Goal: Task Accomplishment & Management: Complete application form

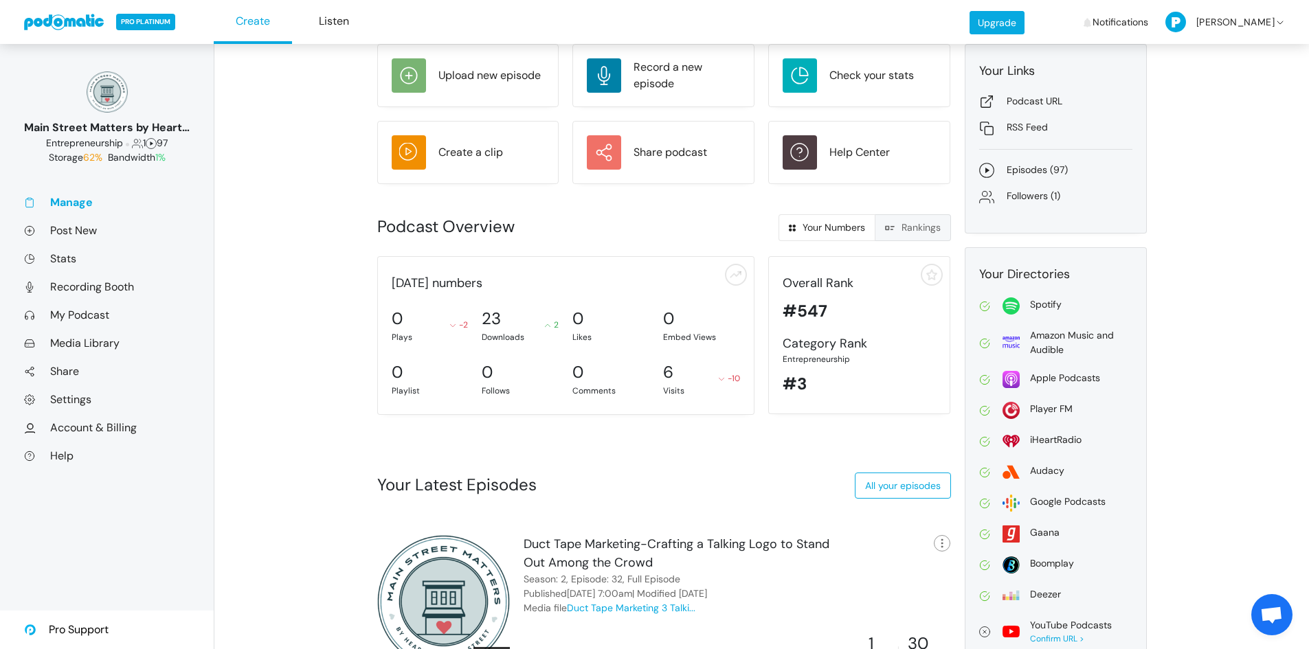
scroll to position [86, 0]
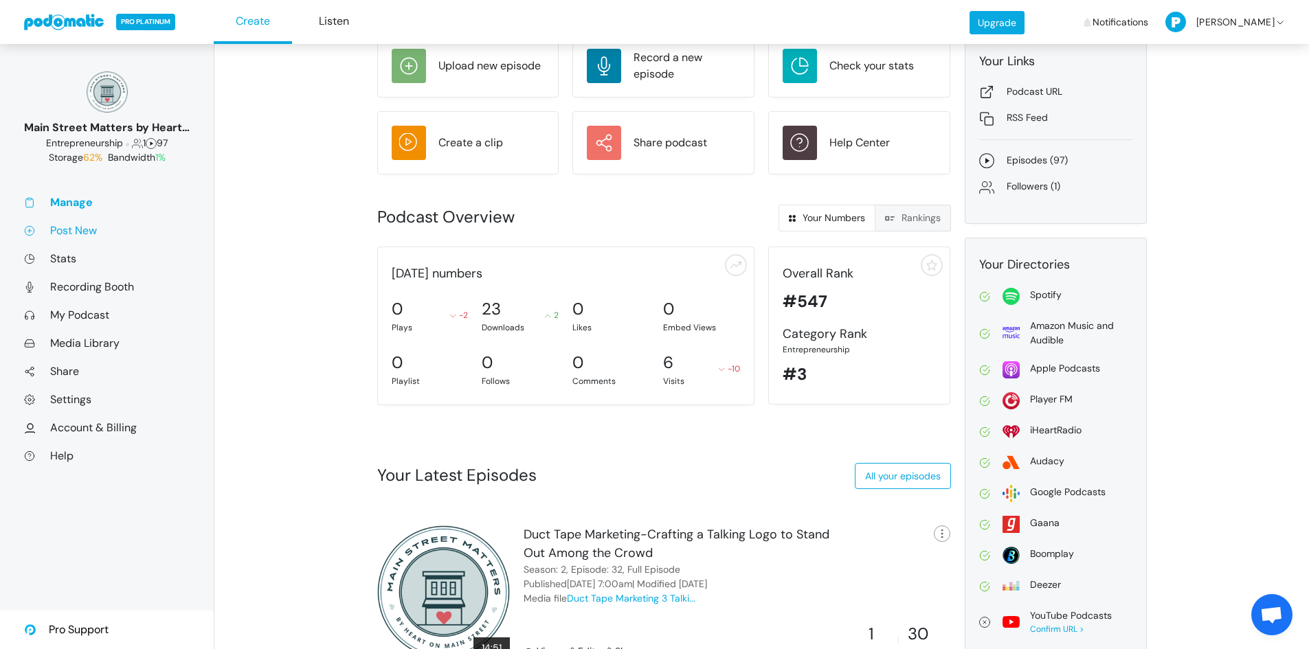
click at [71, 230] on link "Post New" at bounding box center [107, 230] width 166 height 14
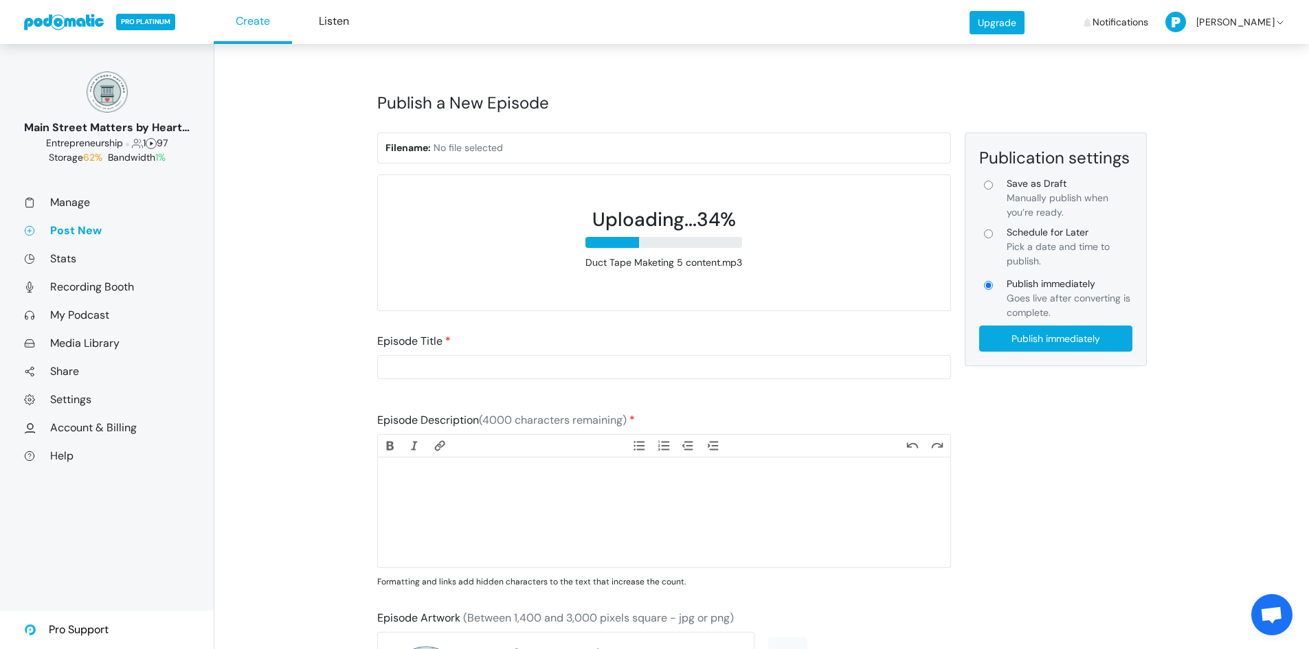
click at [988, 233] on input "Schedule for Later Pick a date and time to publish." at bounding box center [988, 234] width 9 height 9
radio input "true"
type input "Schedule for Later"
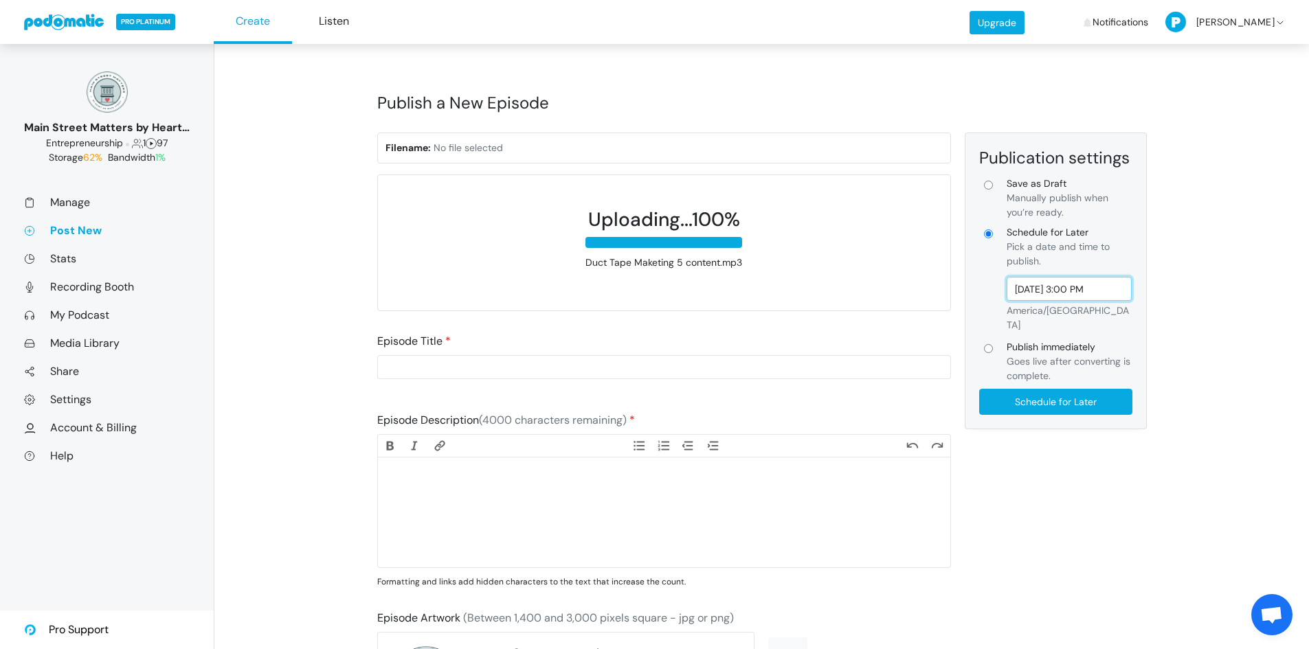
click at [1059, 293] on input "[DATE] 3:00 PM" at bounding box center [1070, 289] width 126 height 24
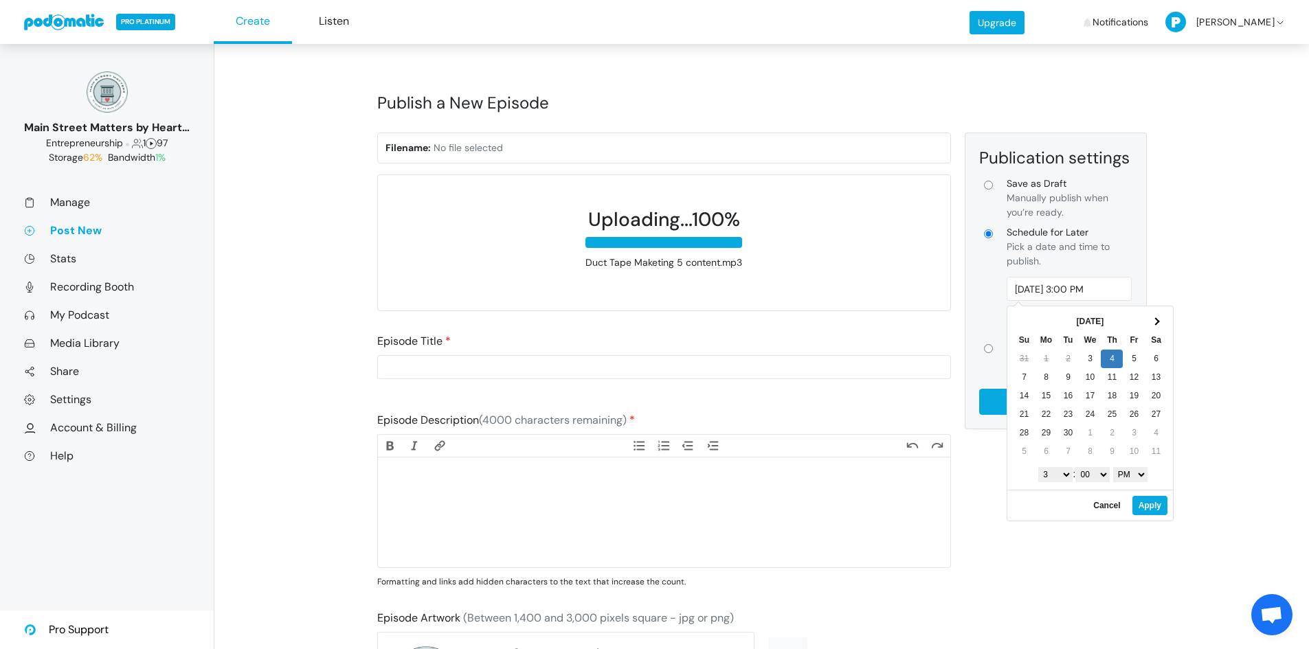
click at [1060, 478] on select "1 2 3 4 5 6 7 8 9 10 11 12" at bounding box center [1055, 474] width 34 height 15
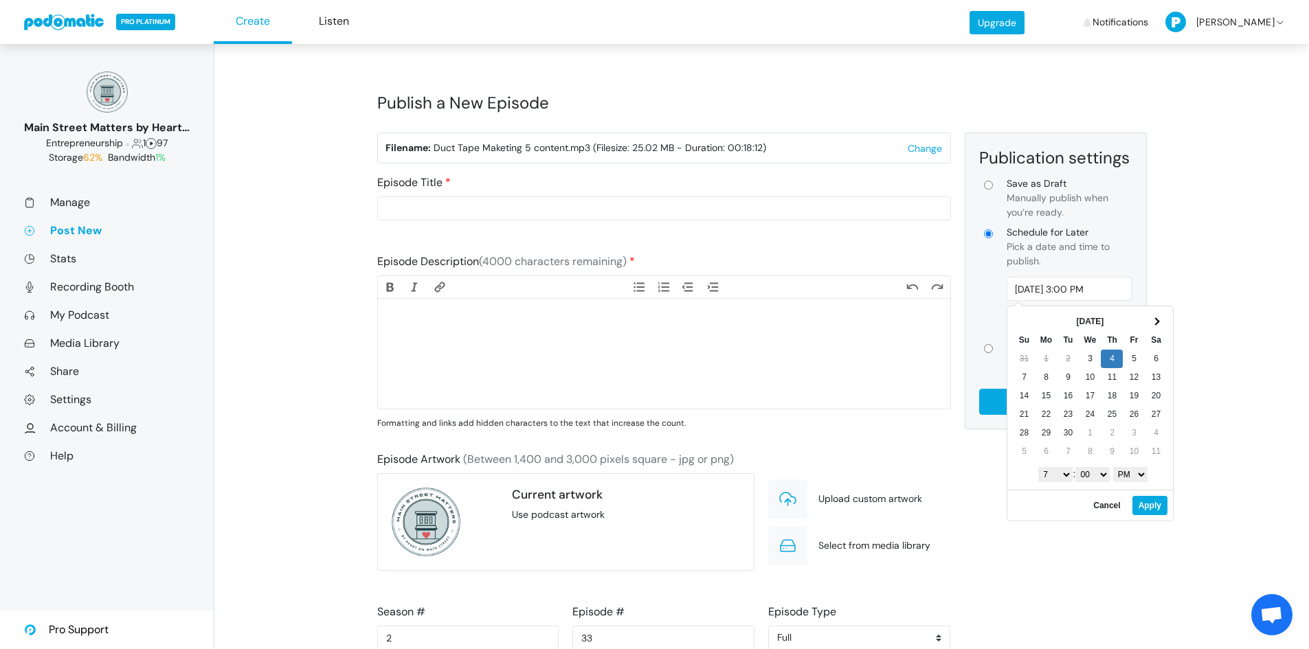
click at [1103, 476] on select "00" at bounding box center [1093, 474] width 34 height 15
click at [1126, 478] on select "AM PM" at bounding box center [1130, 474] width 34 height 15
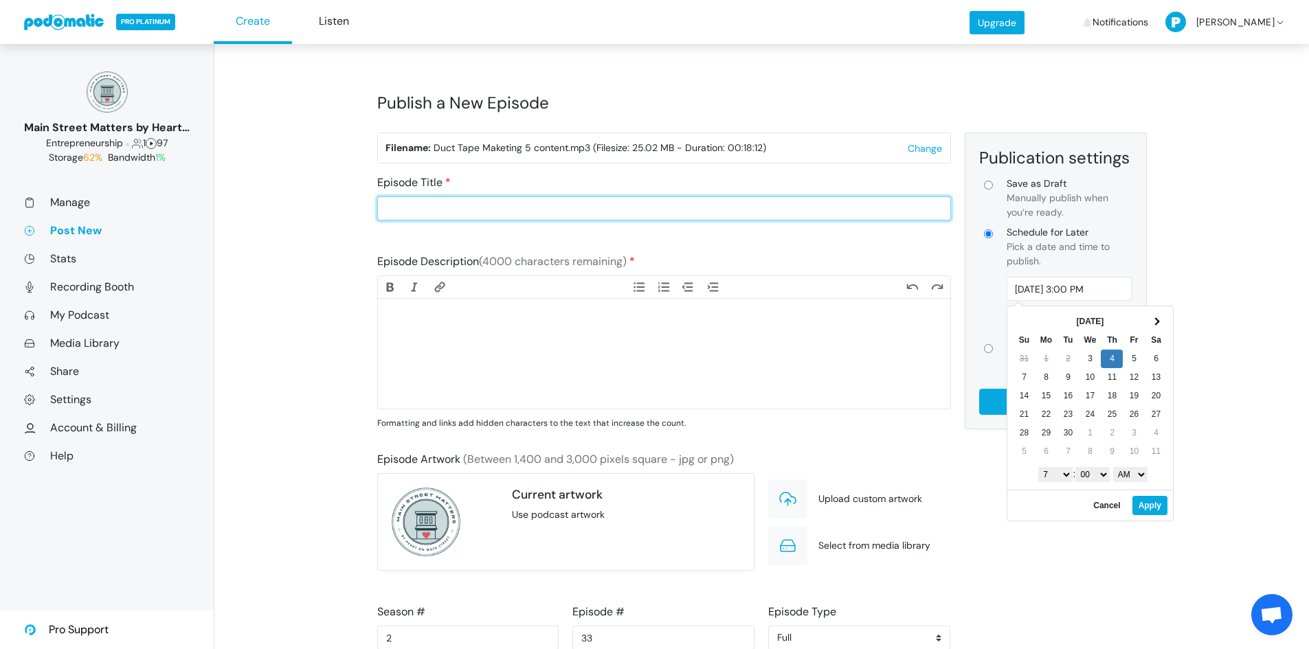
type input "Sep 4, 2025 7:00 AM"
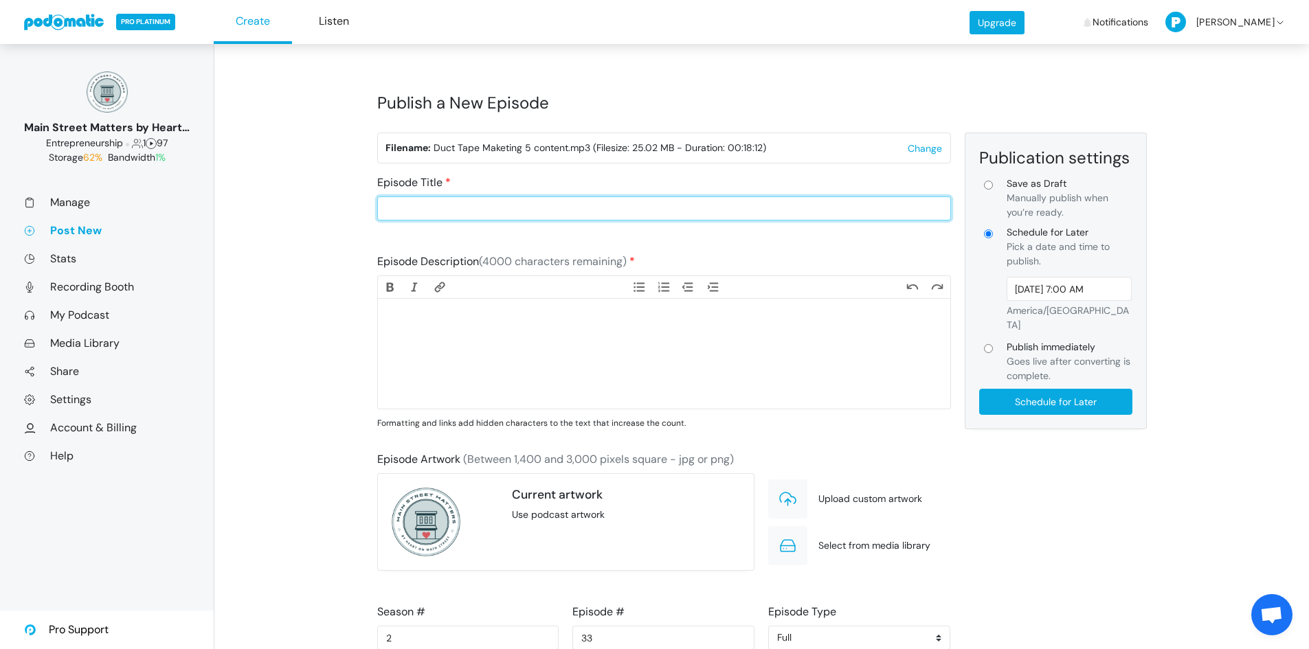
click at [428, 209] on input "Episode Title" at bounding box center [664, 209] width 574 height 24
click at [551, 211] on input "Episode Title" at bounding box center [664, 209] width 574 height 24
paste input "Trust Builders: Using Content to Win Hearts"
type input "Duct Tap Marketing-Trust Builders: Using Content to Win Hearts"
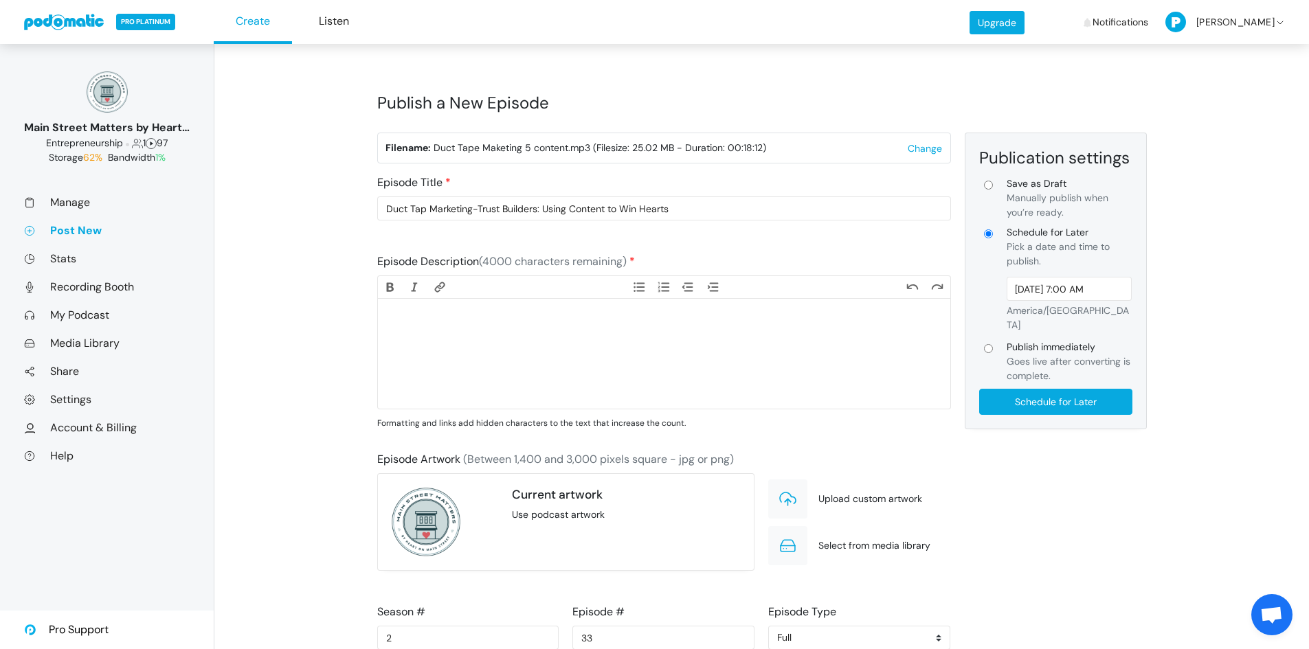
click at [443, 337] on trix-editor at bounding box center [664, 354] width 572 height 110
click at [604, 328] on trix-editor at bounding box center [664, 354] width 572 height 110
paste trix-editor "<div>Trust is the currency of retail. Without it, your marketing falls flat and…"
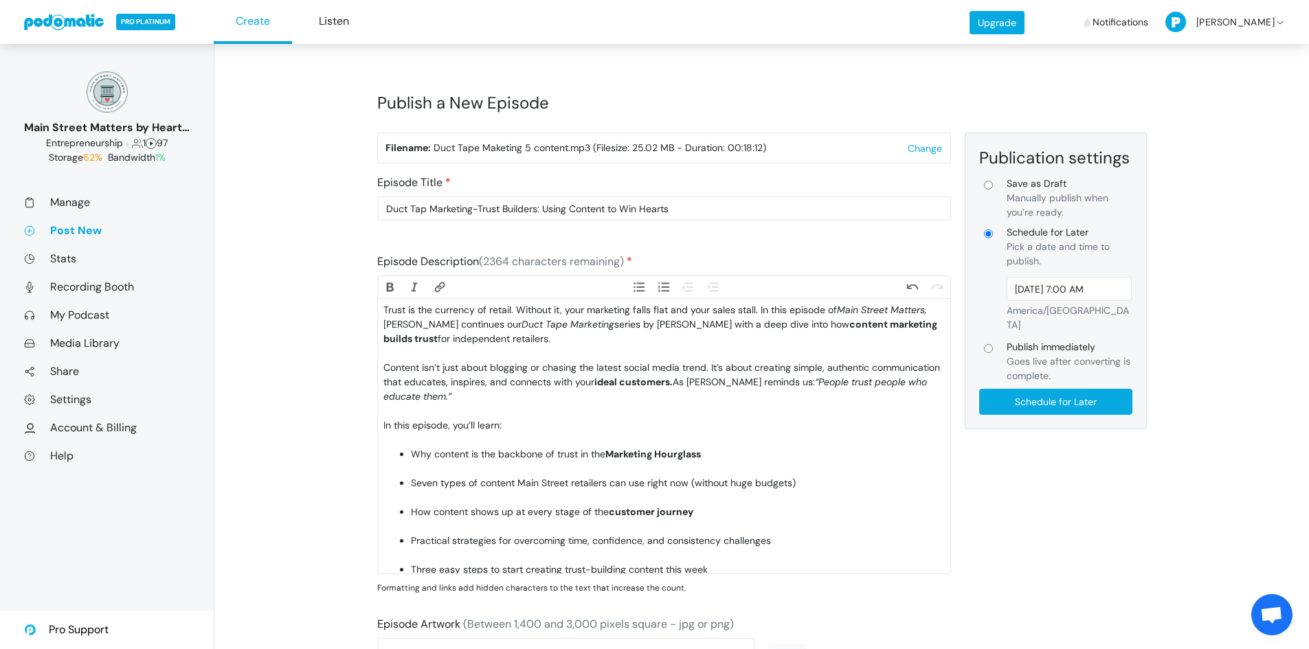
click at [468, 347] on div "Trust is the currency of retail. Without it, your marketing falls flat and your…" at bounding box center [663, 332] width 561 height 58
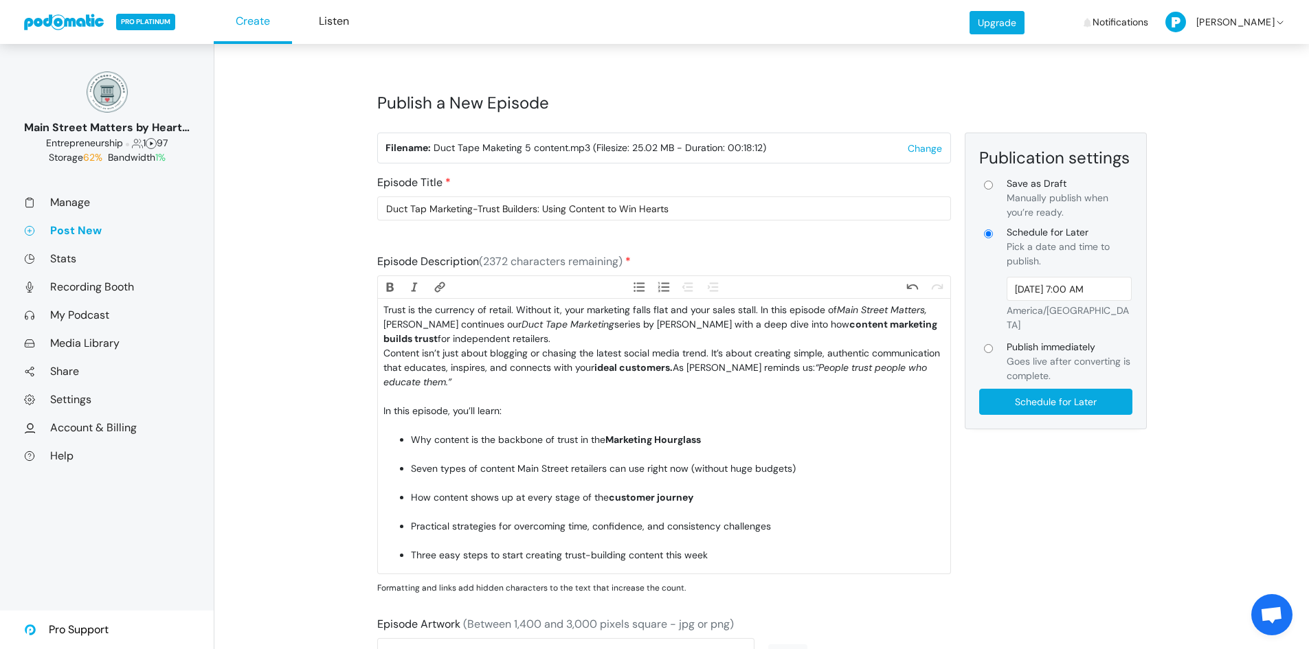
click at [437, 396] on div "Content isn’t just about blogging or chasing the latest social media trend. It’…" at bounding box center [663, 375] width 561 height 58
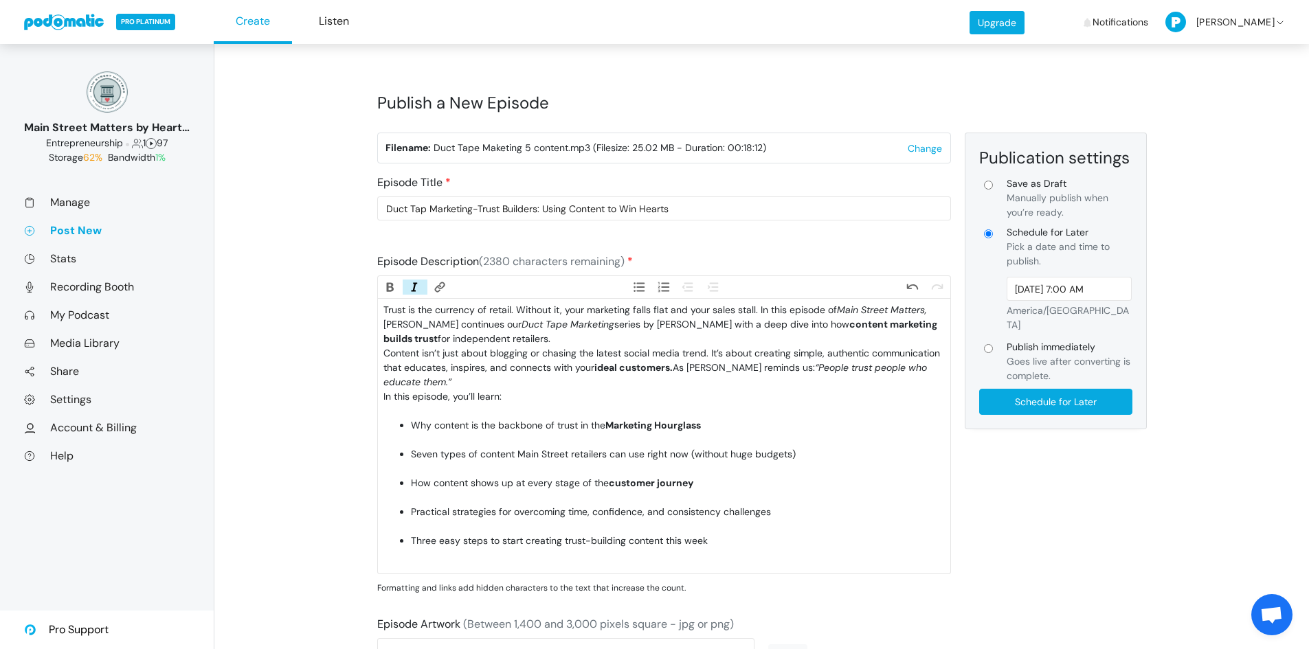
click at [435, 408] on div "In this episode, you’ll learn:" at bounding box center [663, 404] width 561 height 29
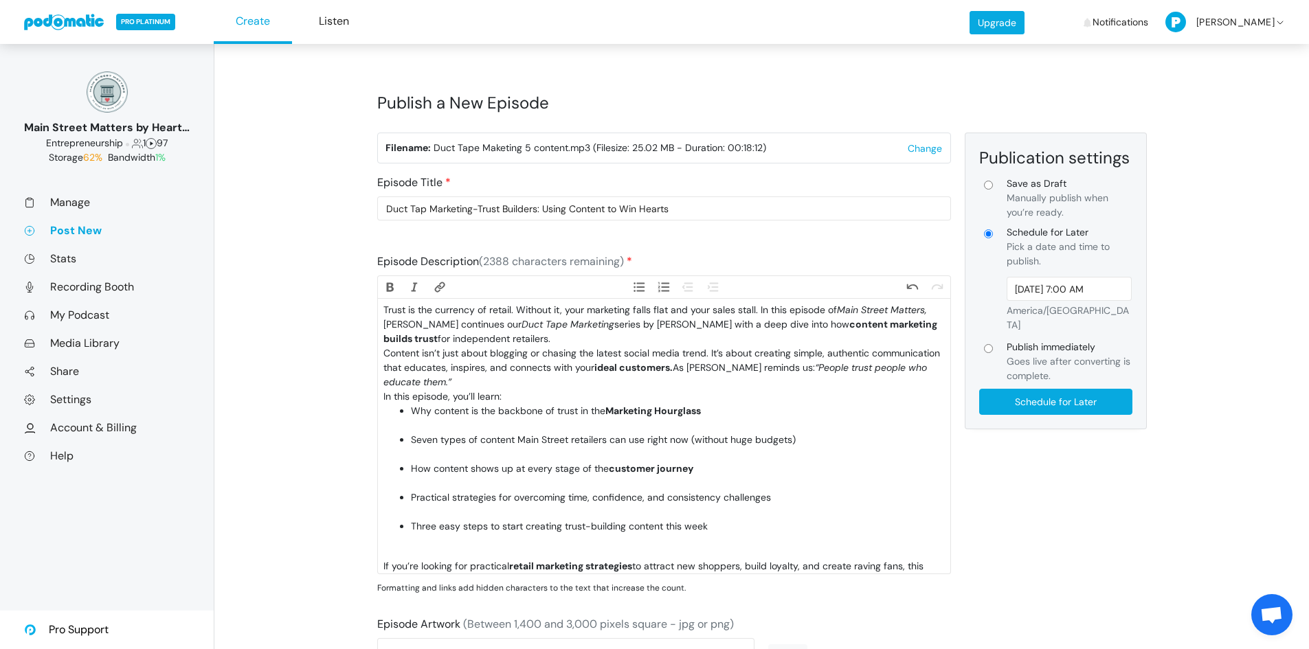
click at [436, 423] on li "Why content is the backbone of trust in the Marketing Hourglass" at bounding box center [677, 418] width 533 height 29
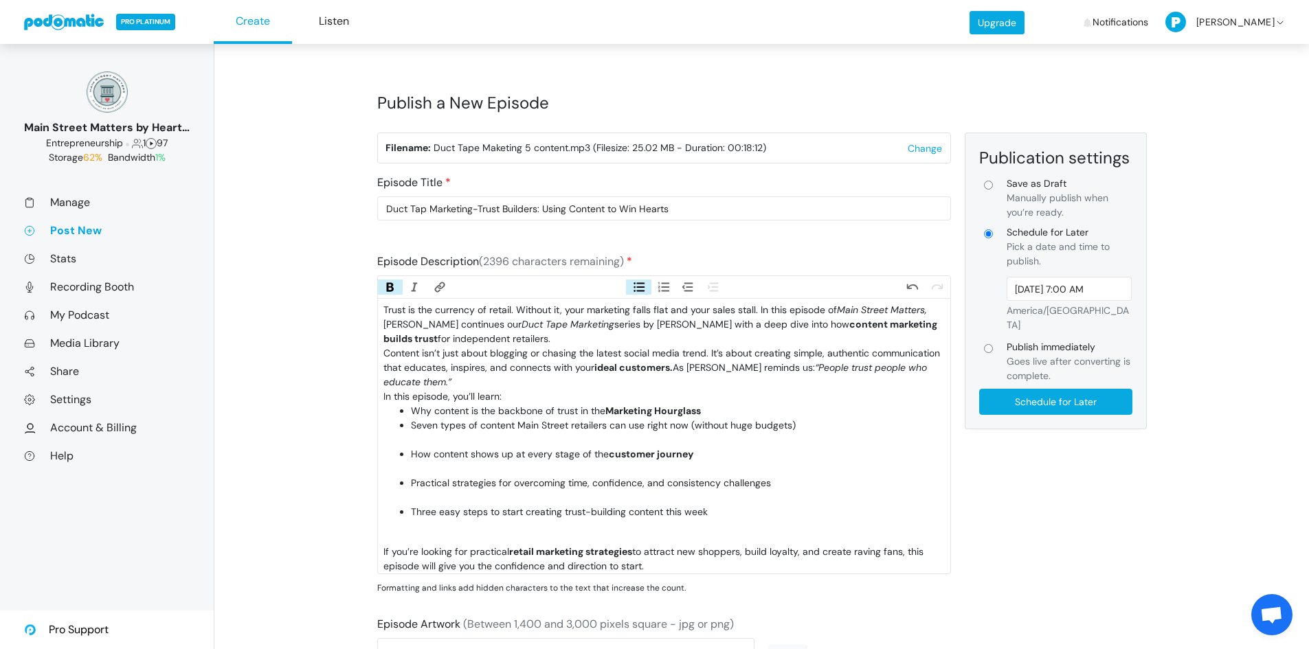
click at [441, 439] on li "Seven types of content Main Street retailers can use right now (without huge bu…" at bounding box center [677, 433] width 533 height 29
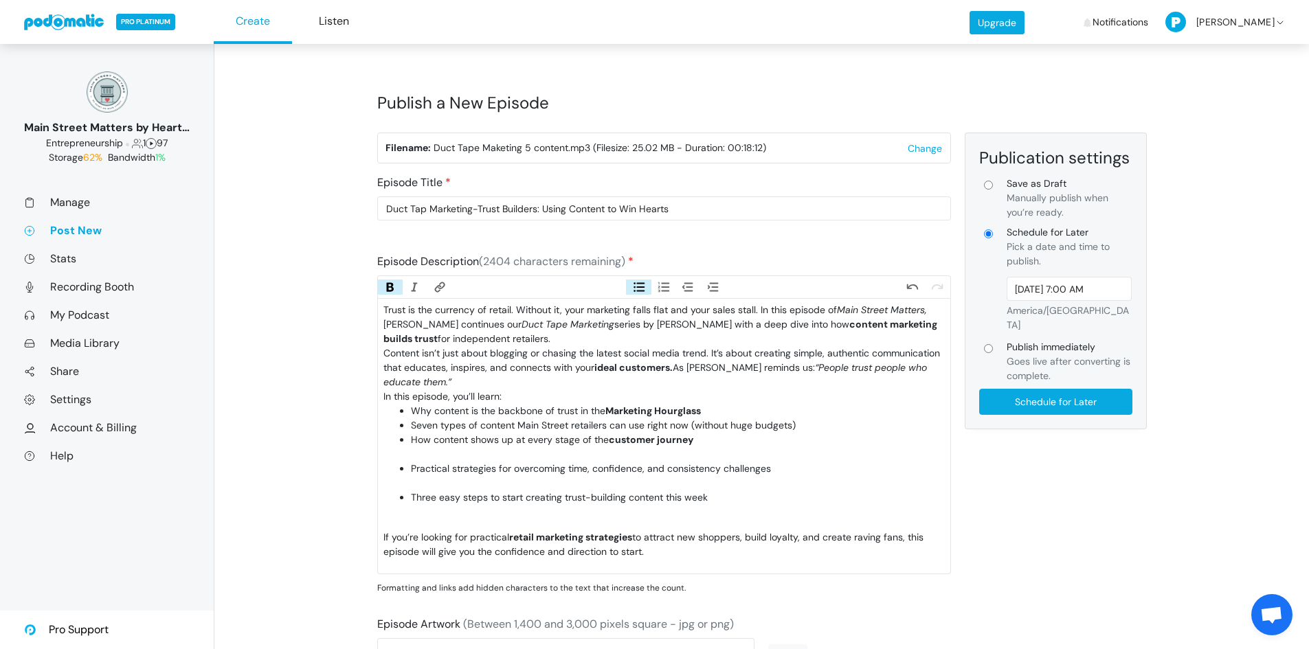
click at [431, 455] on li "How content shows up at every stage of the customer journey" at bounding box center [677, 447] width 533 height 29
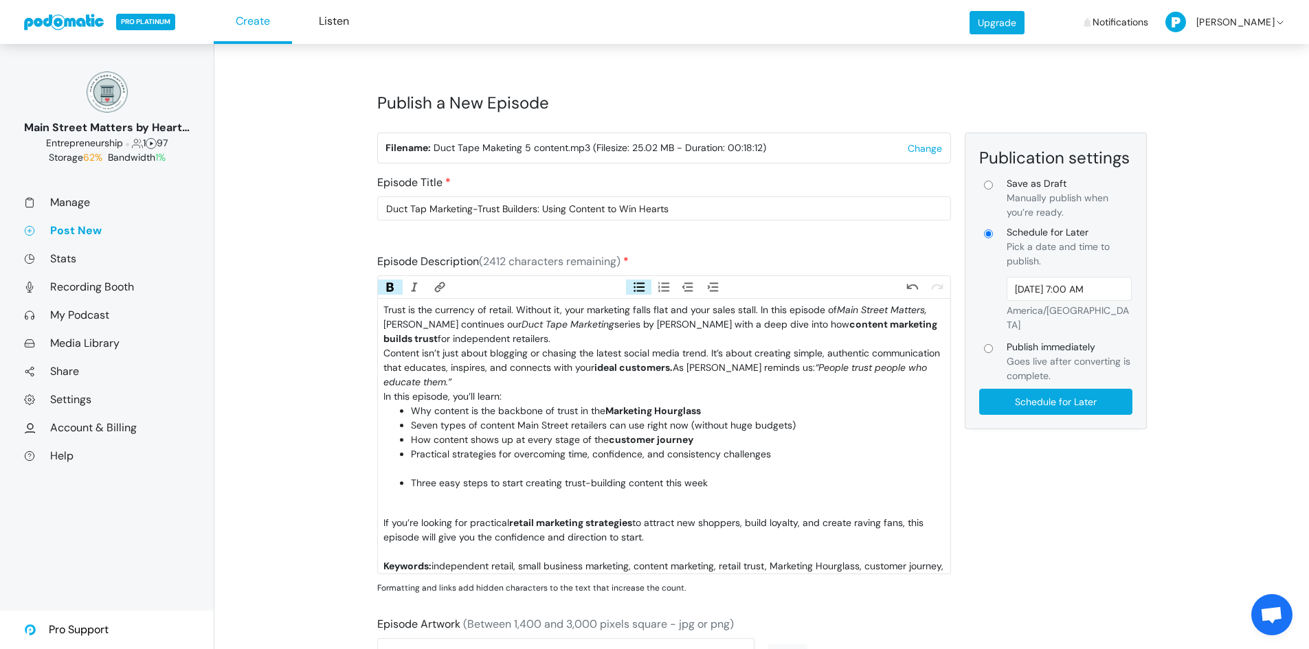
click at [431, 469] on li "Practical strategies for overcoming time, confidence, and consistency challenges" at bounding box center [677, 461] width 533 height 29
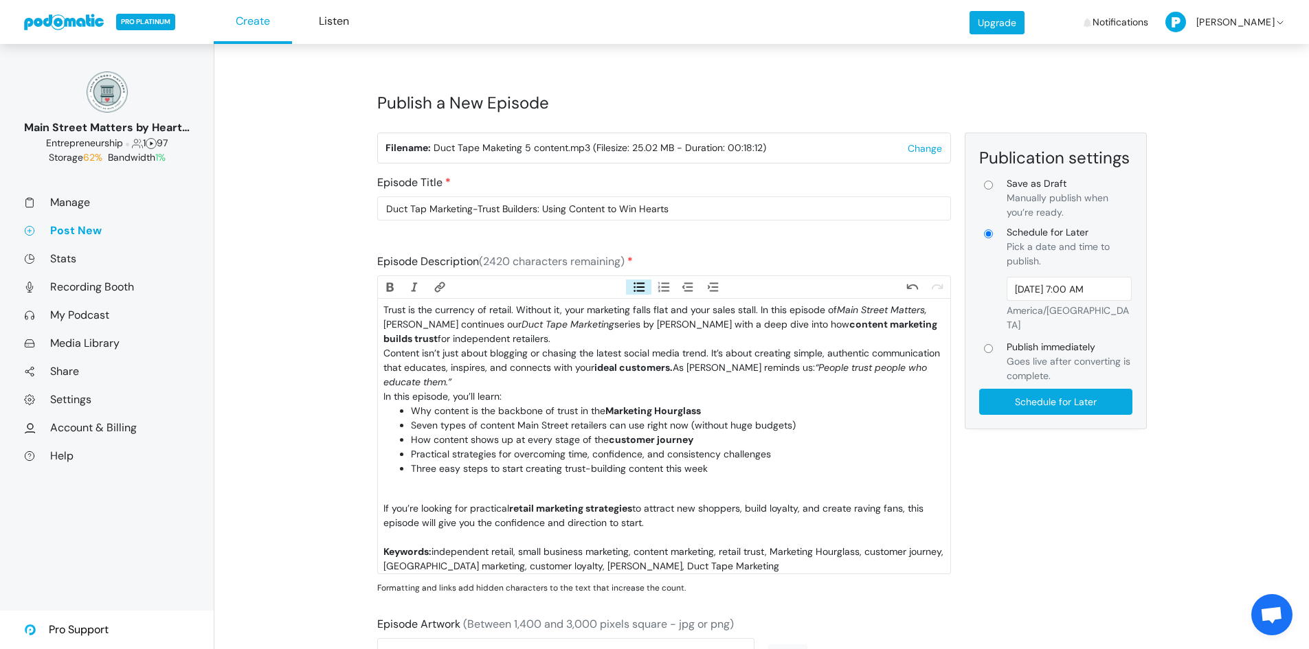
click at [431, 493] on trix-editor "Trust is the currency of retail. Without it, your marketing falls flat and your…" at bounding box center [664, 436] width 572 height 275
click at [427, 491] on trix-editor "Trust is the currency of retail. Without it, your marketing falls flat and your…" at bounding box center [664, 436] width 572 height 275
click at [409, 485] on ul "Why content is the backbone of trust in the Marketing Hourglass Seven types of …" at bounding box center [663, 447] width 561 height 87
click at [414, 485] on li "Three easy steps to start creating trust-building content this week" at bounding box center [677, 476] width 533 height 29
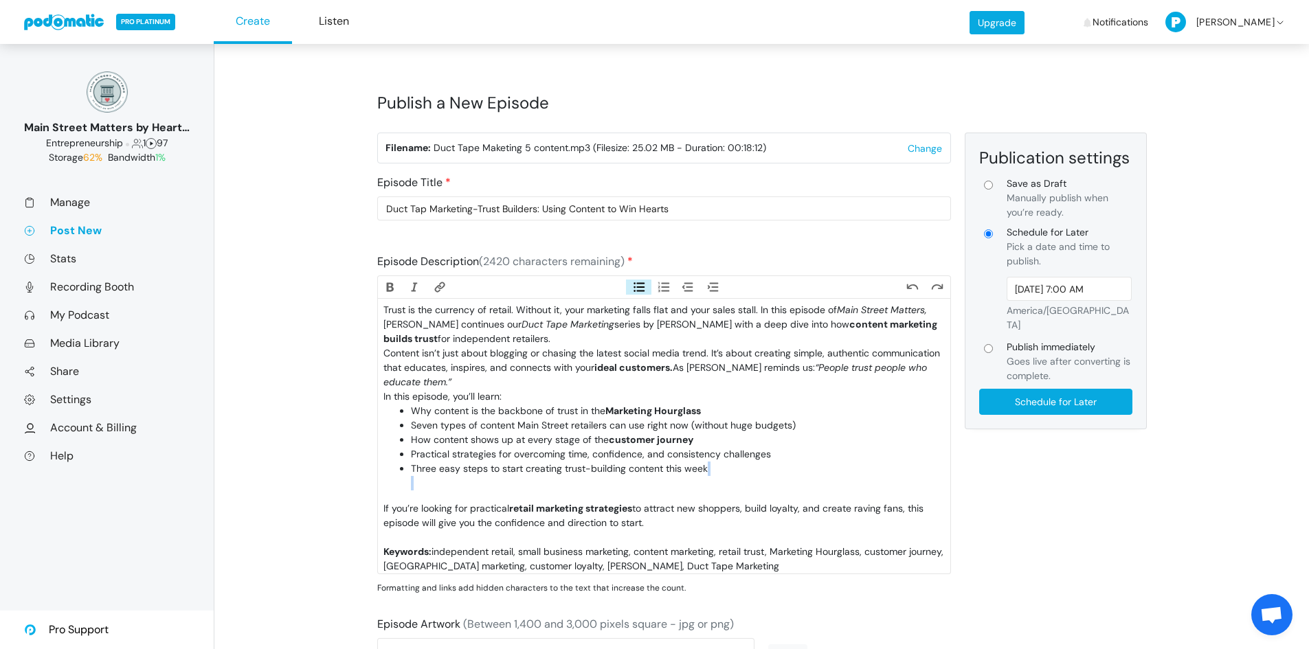
click at [418, 482] on li "Three easy steps to start creating trust-building content this week" at bounding box center [677, 476] width 533 height 29
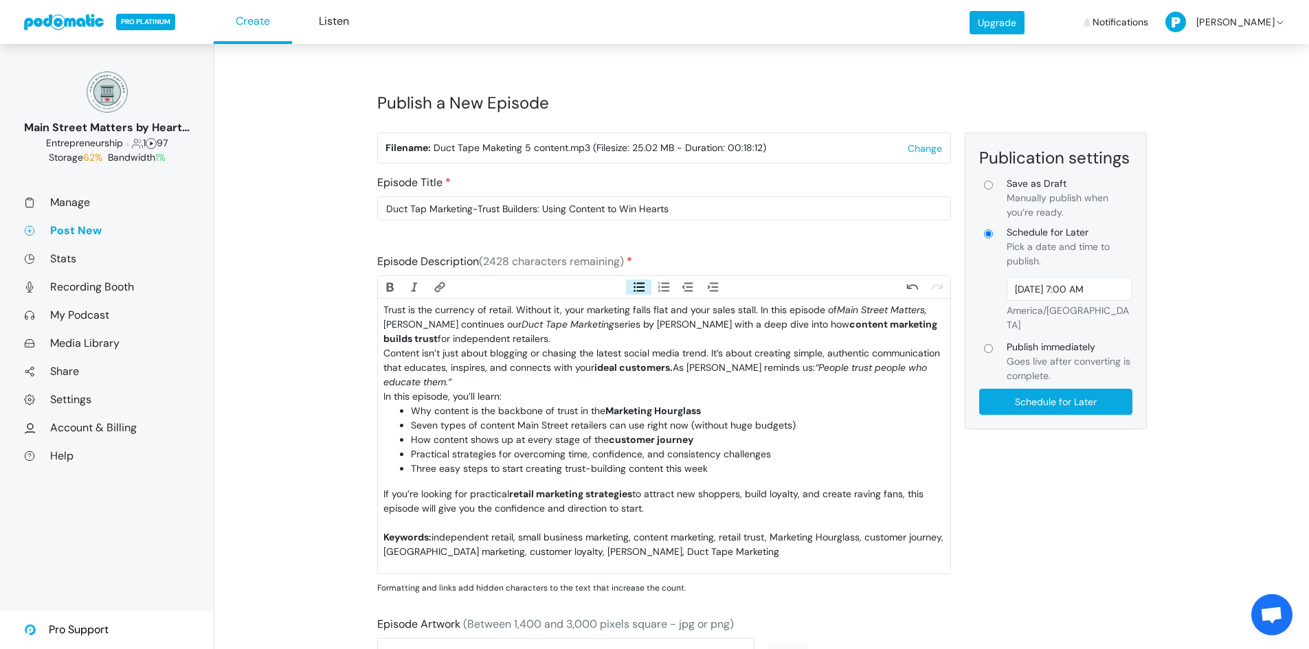
click at [426, 520] on div "If you’re looking for practical retail marketing strategies to attract new shop…" at bounding box center [663, 508] width 561 height 43
type trix-editor "<div>Trust is the currency of retail. Without it, your marketing falls flat and…"
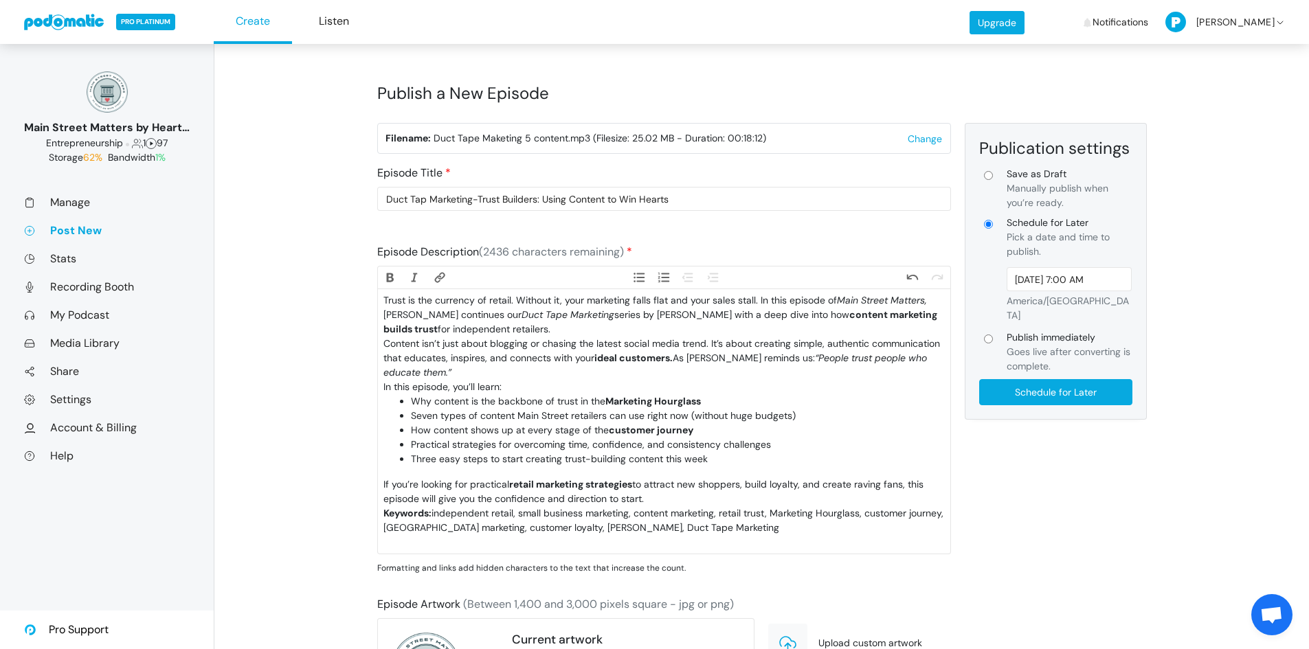
scroll to position [17, 0]
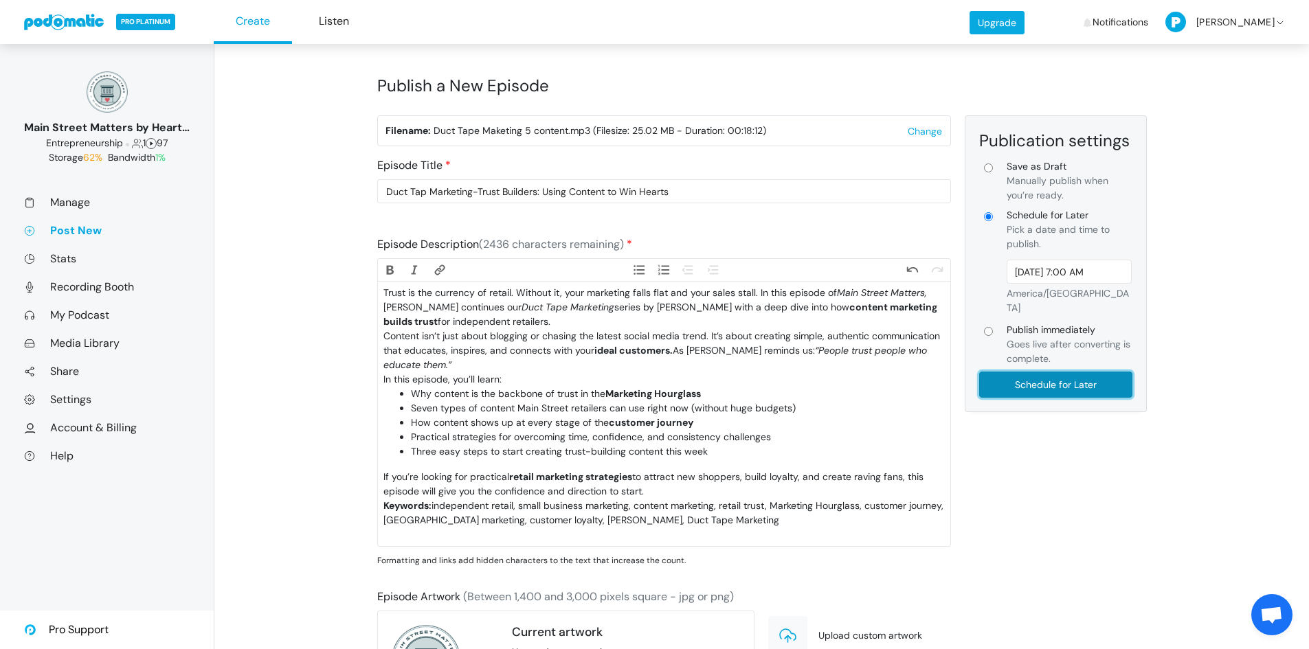
click at [1045, 372] on input "Schedule for Later" at bounding box center [1055, 385] width 153 height 26
type input "Schedule for Later"
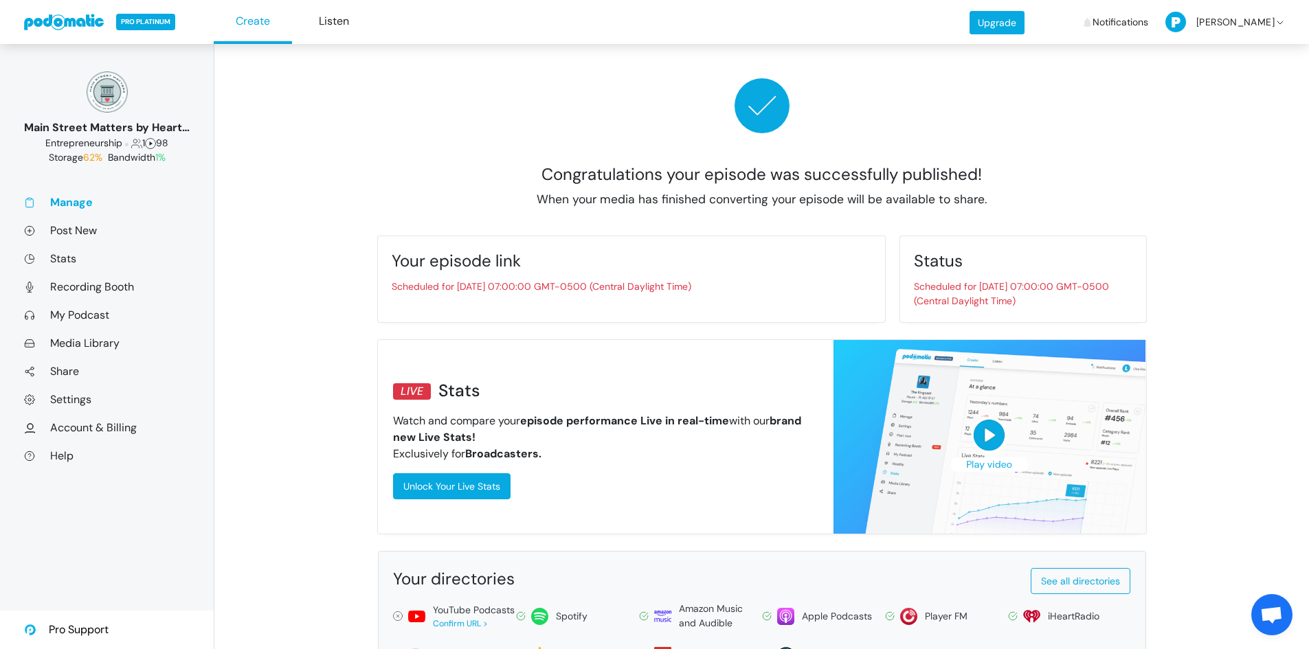
click at [67, 205] on link "Manage" at bounding box center [107, 202] width 166 height 14
